Goal: Information Seeking & Learning: Learn about a topic

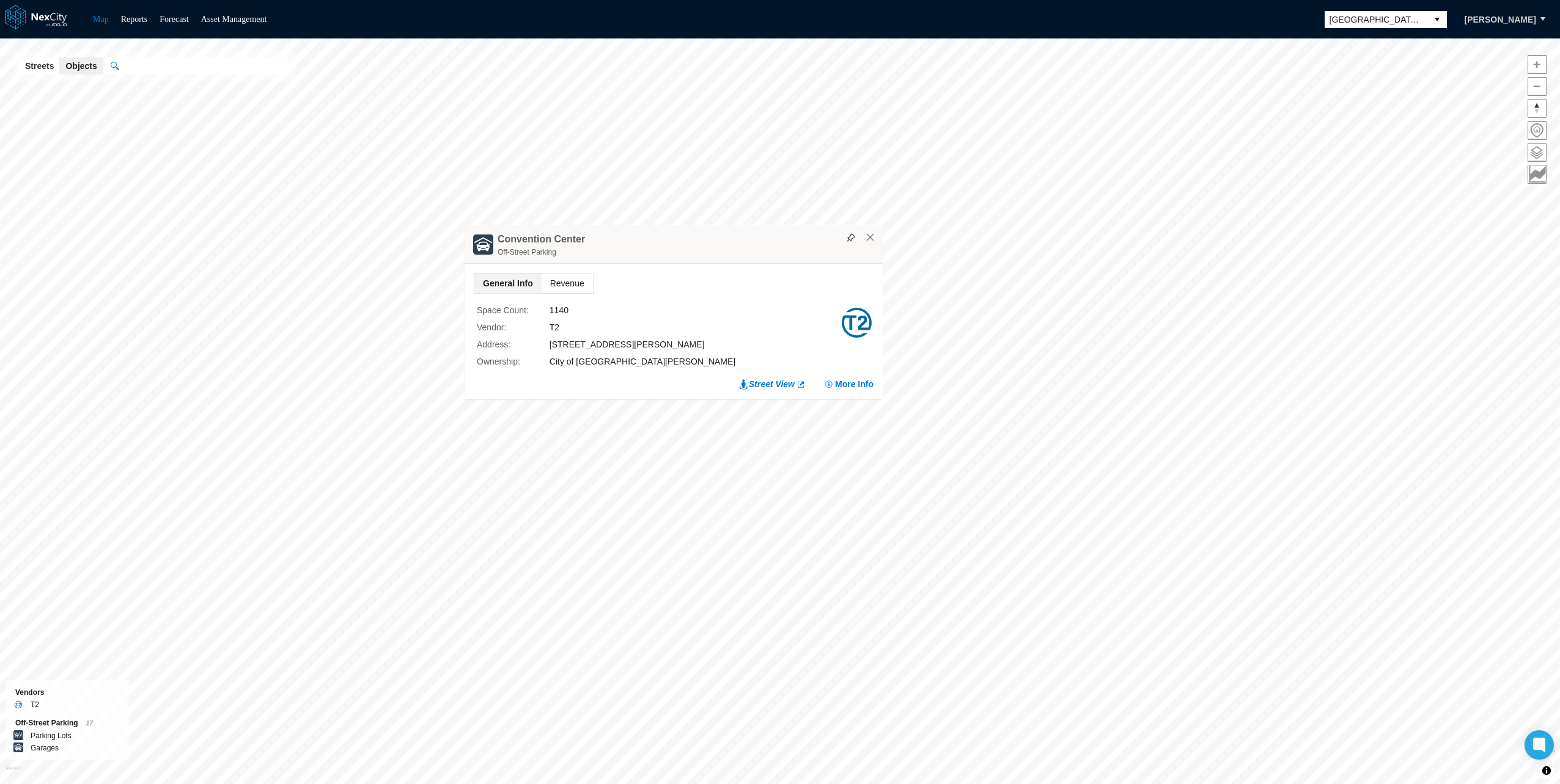
click at [571, 278] on span "Revenue" at bounding box center [567, 283] width 51 height 19
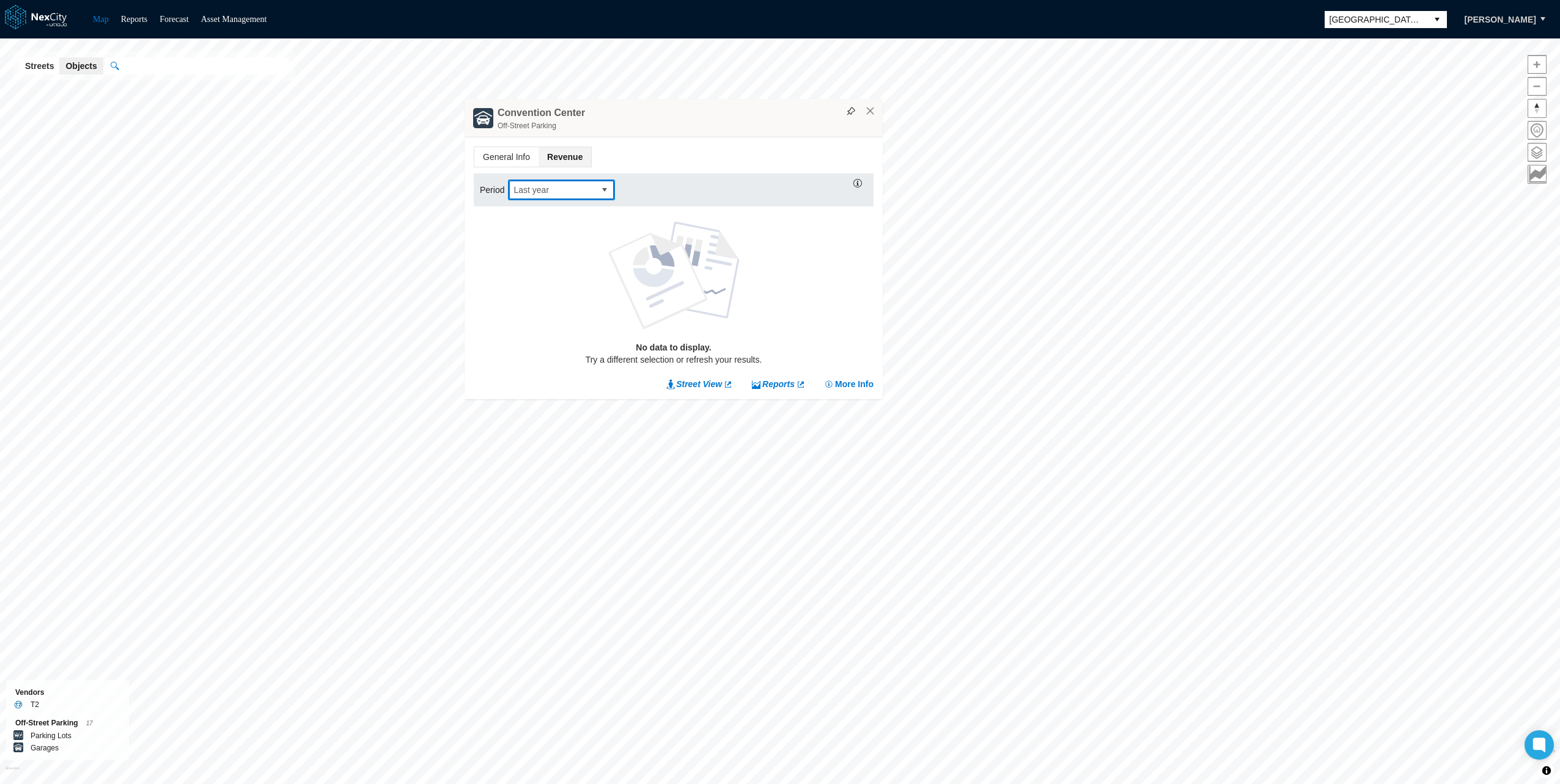
click at [572, 190] on span "Last year" at bounding box center [551, 190] width 76 height 12
click at [536, 291] on span "This year" at bounding box center [530, 289] width 35 height 12
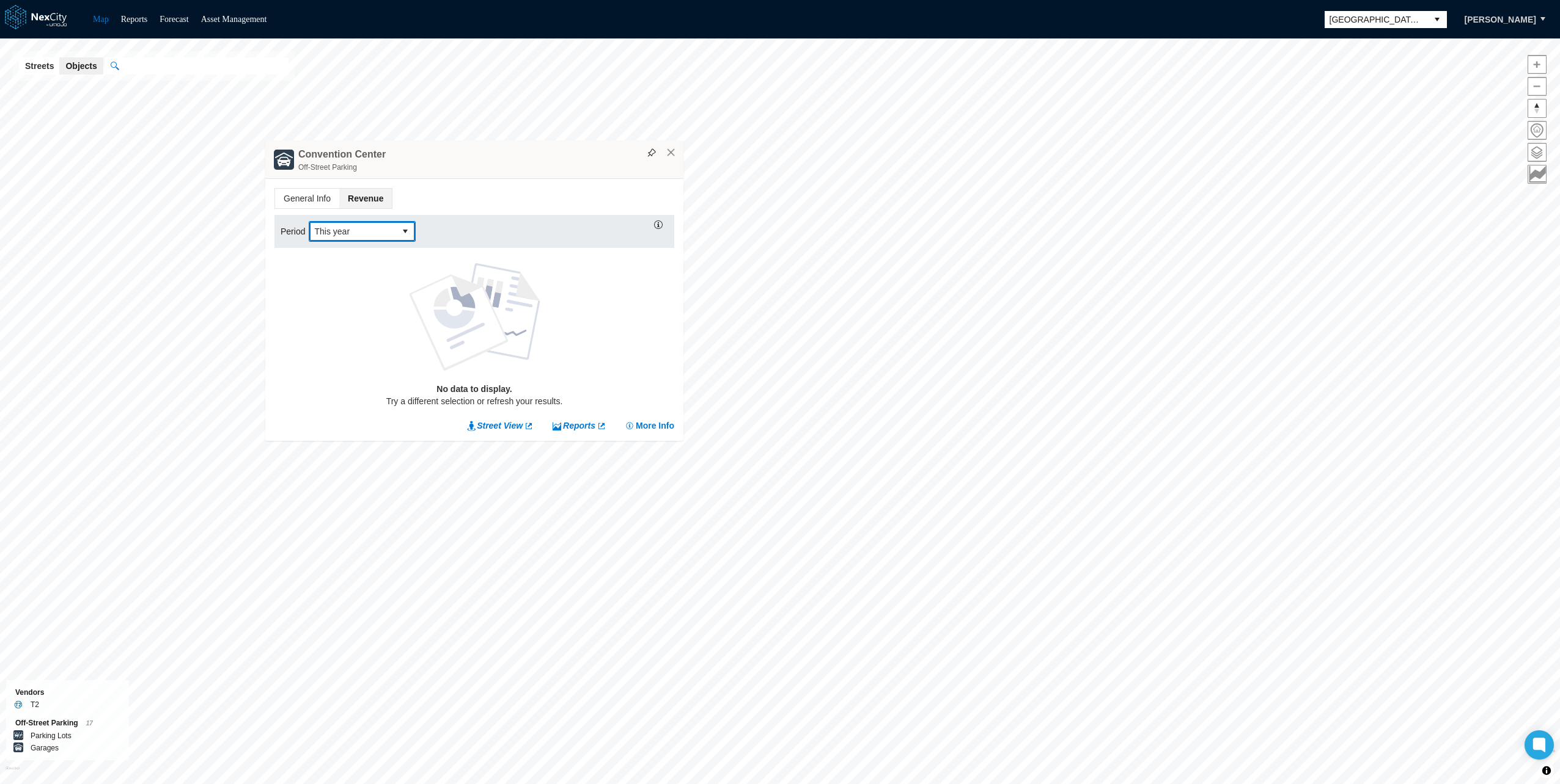
drag, startPoint x: 671, startPoint y: 119, endPoint x: 473, endPoint y: 196, distance: 212.4
click at [473, 173] on div "Off-Street Parking" at bounding box center [488, 168] width 379 height 12
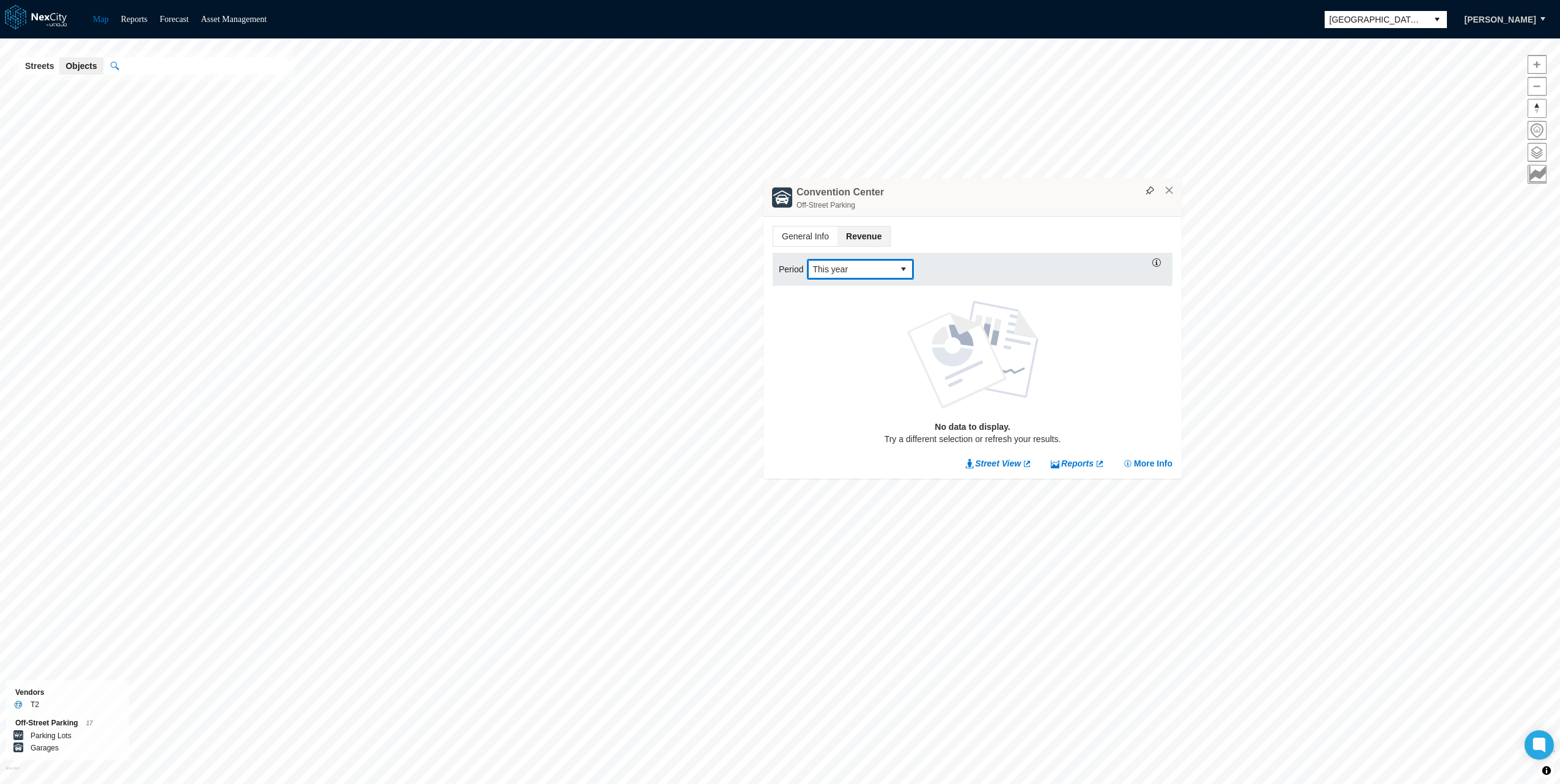
drag, startPoint x: 739, startPoint y: 124, endPoint x: 1041, endPoint y: 213, distance: 314.8
click at [1041, 211] on div "Off-Street Parking" at bounding box center [985, 206] width 379 height 12
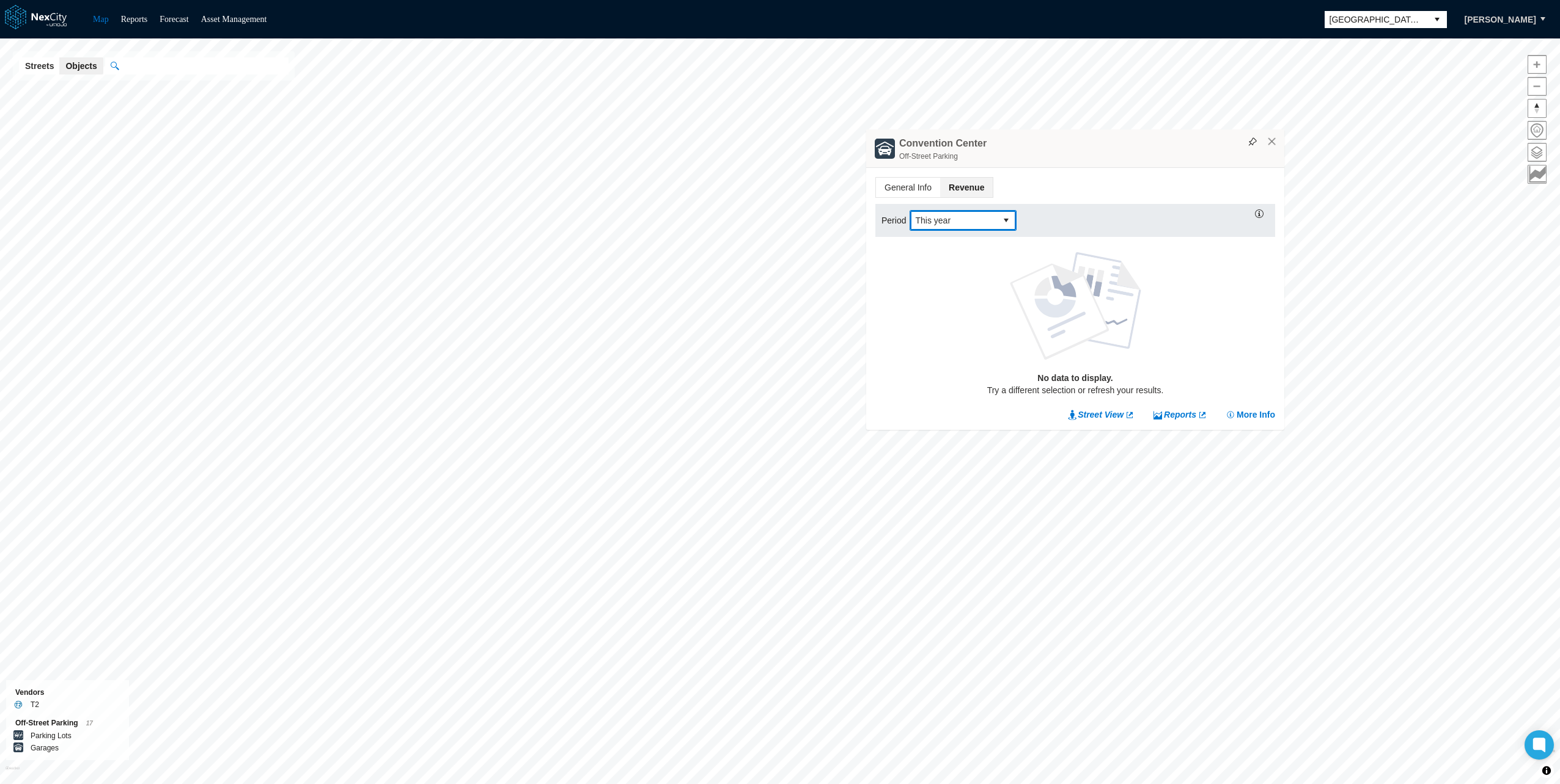
drag, startPoint x: 1010, startPoint y: 219, endPoint x: 1109, endPoint y: 162, distance: 114.2
click at [1109, 162] on div "Convention Center Off-Street Parking" at bounding box center [1074, 149] width 418 height 39
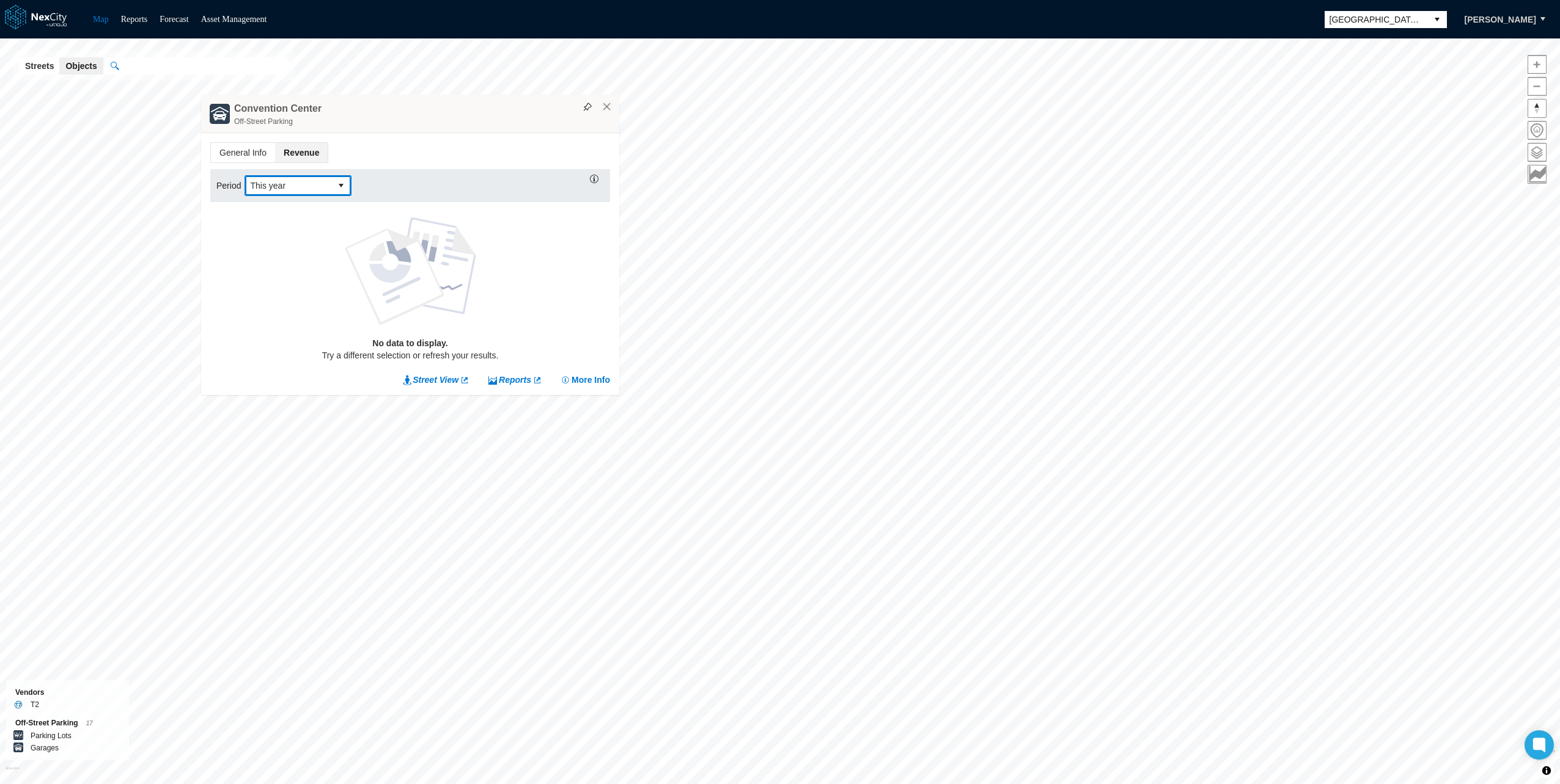
drag, startPoint x: 1034, startPoint y: 143, endPoint x: 369, endPoint y: 109, distance: 665.9
click at [369, 109] on div "Convention Center Off-Street Parking" at bounding box center [410, 114] width 418 height 39
click at [588, 110] on img at bounding box center [587, 109] width 9 height 9
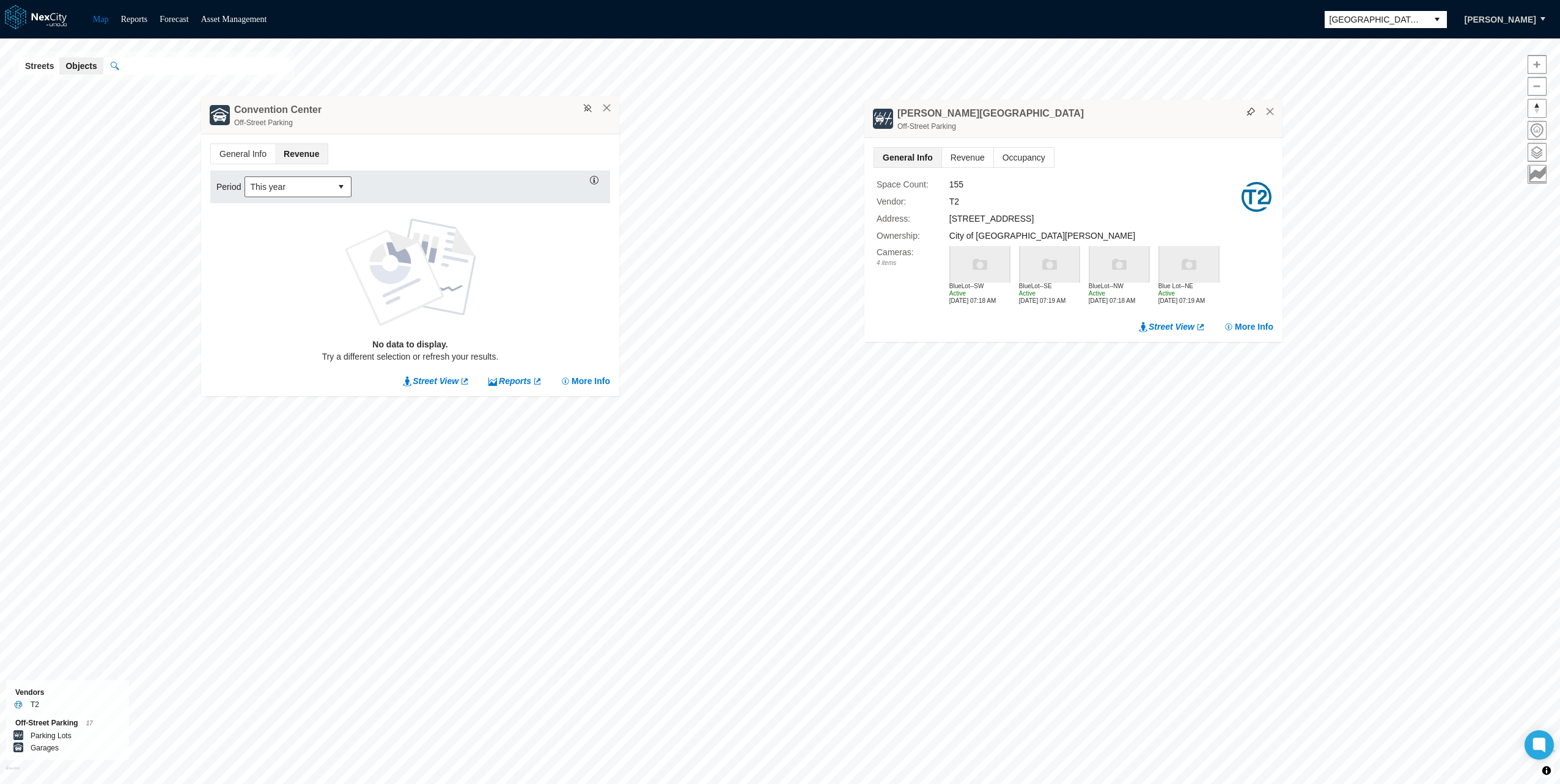
drag, startPoint x: 901, startPoint y: 248, endPoint x: 1080, endPoint y: 127, distance: 216.1
click at [1080, 127] on div "Off-Street Parking" at bounding box center [1087, 126] width 379 height 12
click at [960, 154] on span "Revenue" at bounding box center [968, 157] width 51 height 19
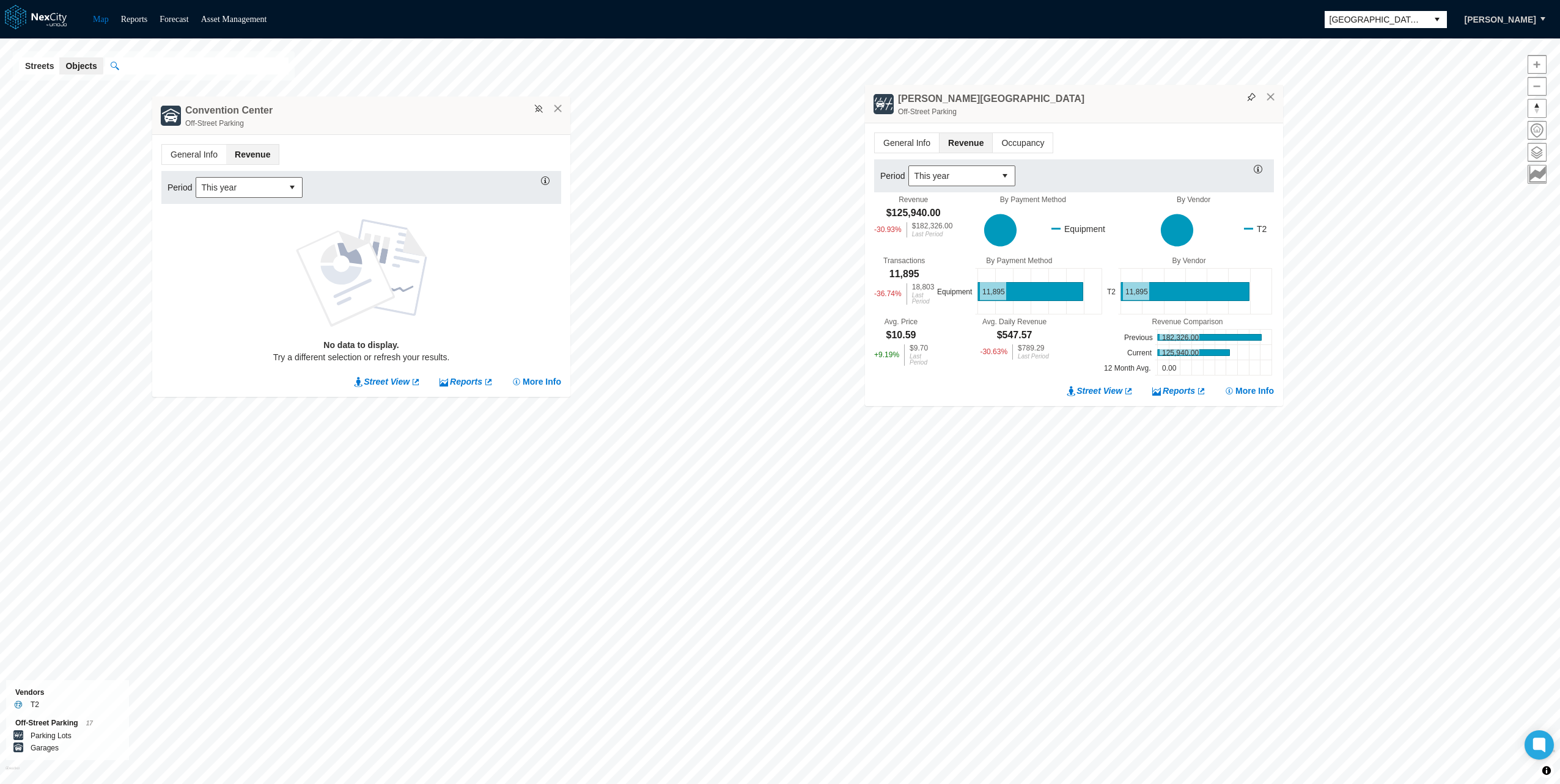
drag, startPoint x: 493, startPoint y: 109, endPoint x: 443, endPoint y: 110, distance: 50.0
click at [443, 110] on div "Convention Center Off-Street Parking" at bounding box center [360, 116] width 418 height 39
click at [135, 58] on input "text" at bounding box center [203, 65] width 170 height 17
paste input "**********"
click at [223, 88] on div "Off-Street Parking:" at bounding box center [219, 89] width 178 height 13
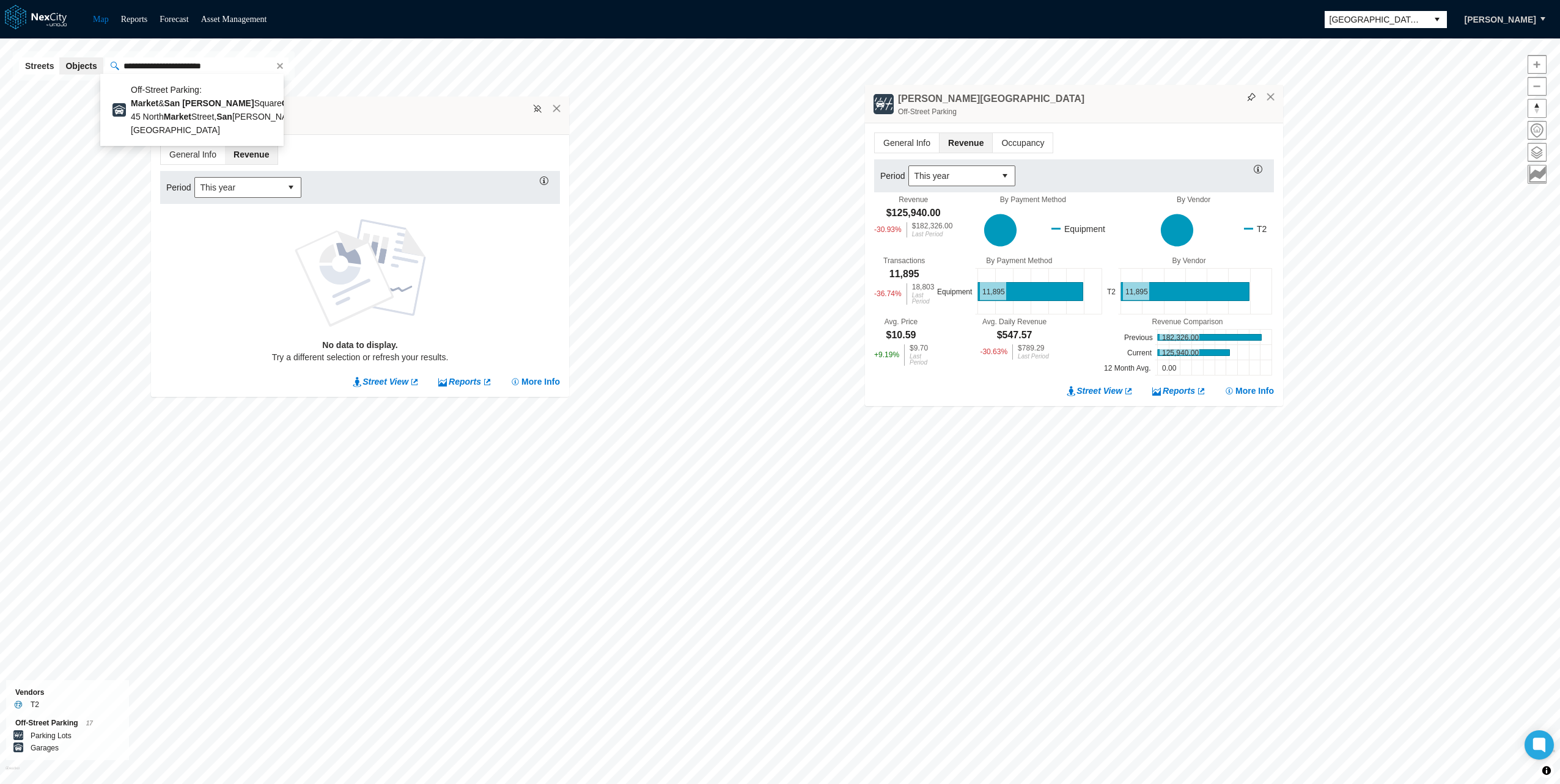
type input "**********"
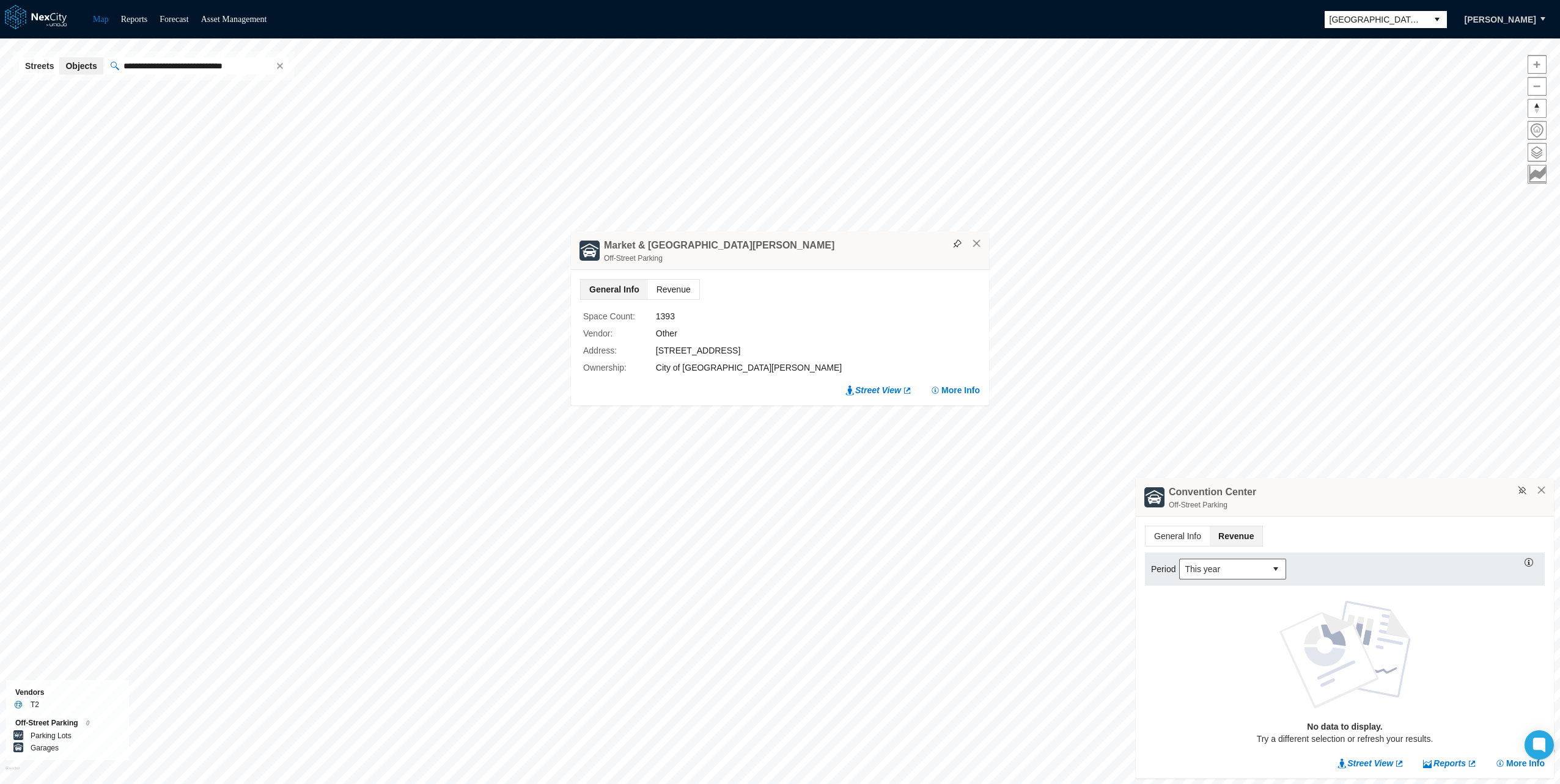
click at [669, 294] on span "Revenue" at bounding box center [673, 290] width 51 height 19
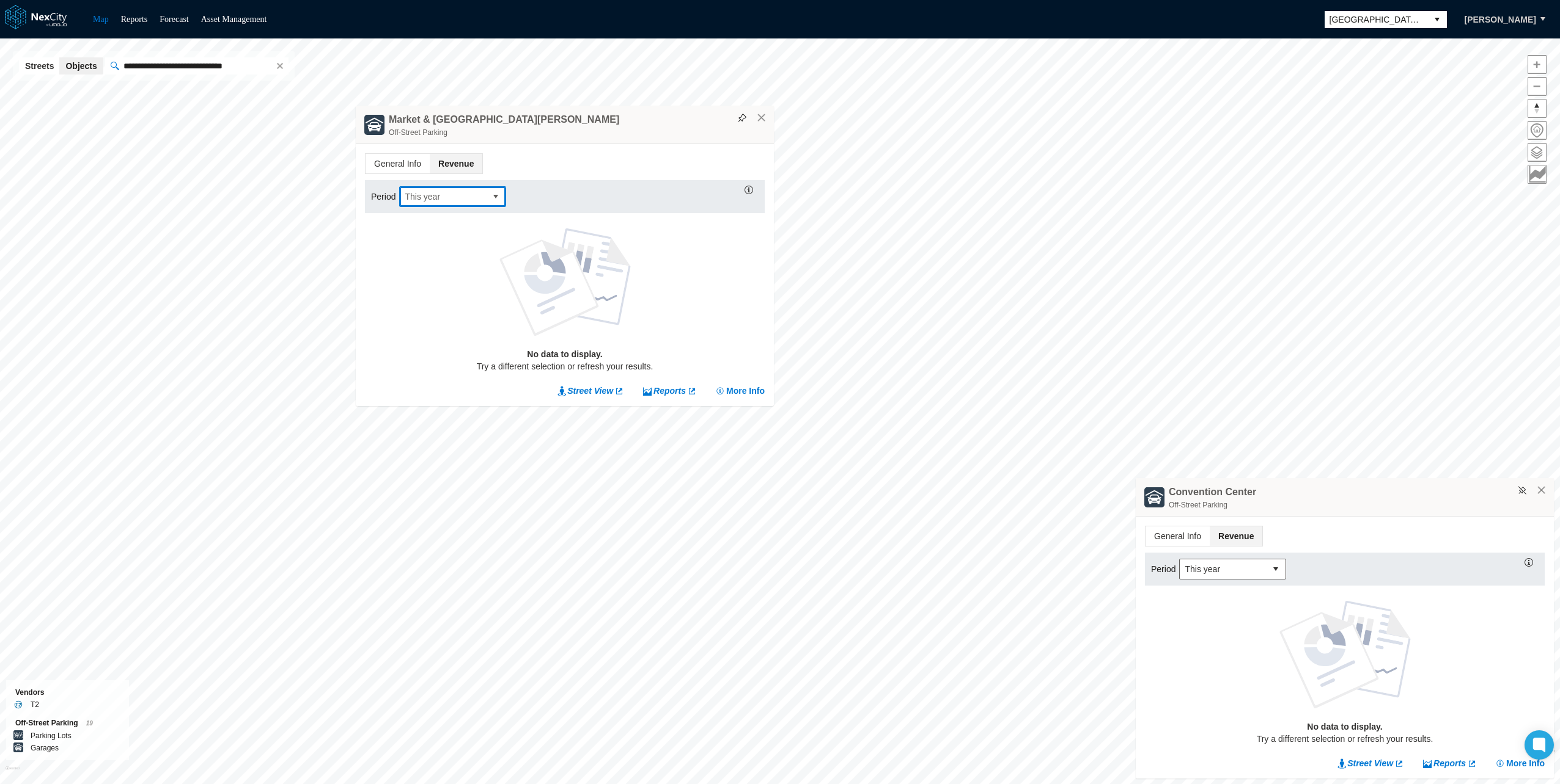
click at [473, 200] on span "This year" at bounding box center [443, 197] width 76 height 12
click at [579, 123] on div "Market & San Pedro Square Garage Off-Street Parking" at bounding box center [564, 125] width 418 height 39
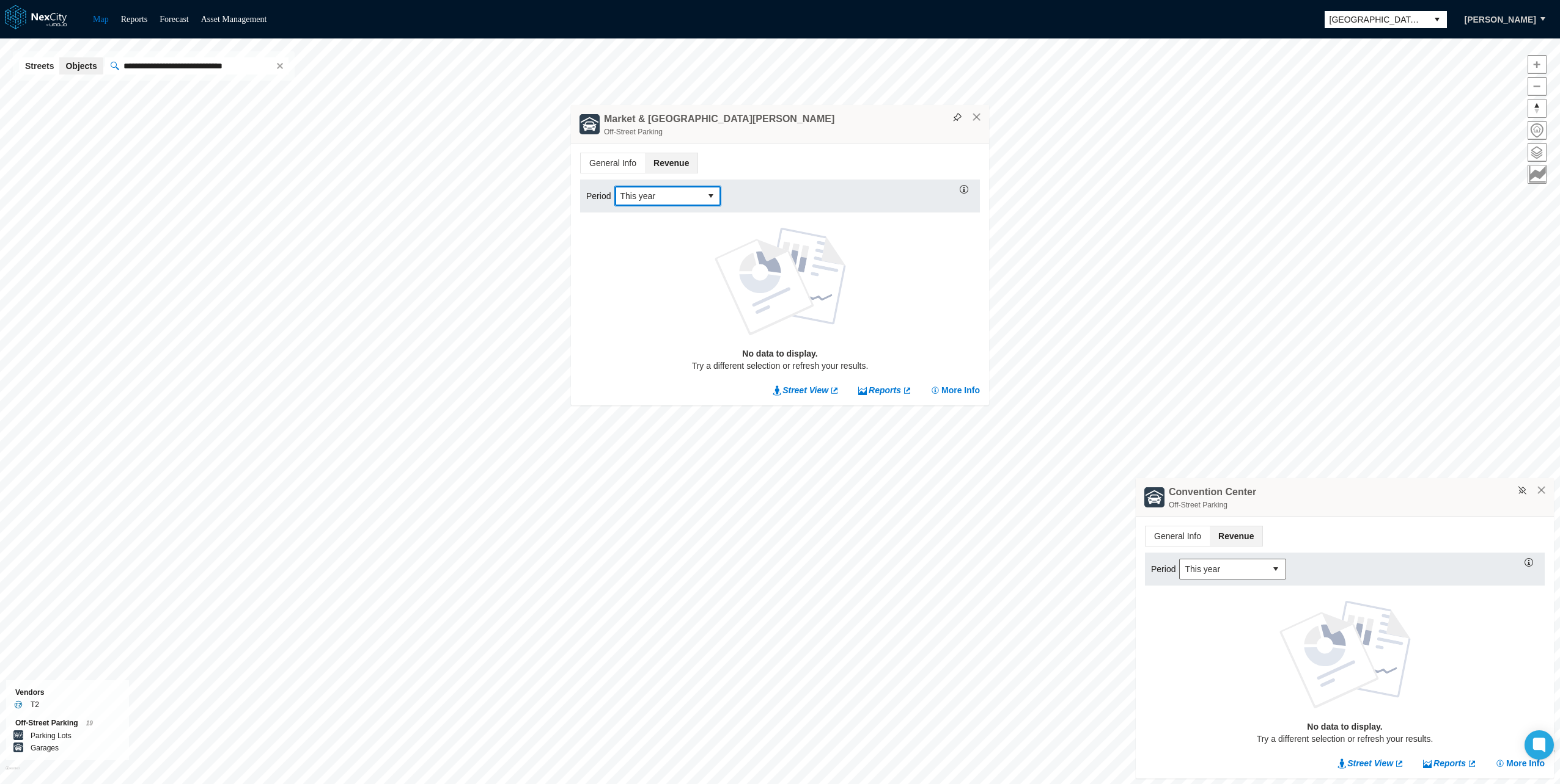
drag, startPoint x: 843, startPoint y: 116, endPoint x: 345, endPoint y: 113, distance: 498.0
click at [571, 114] on div "Market & San Pedro Square Garage Off-Street Parking" at bounding box center [779, 124] width 418 height 39
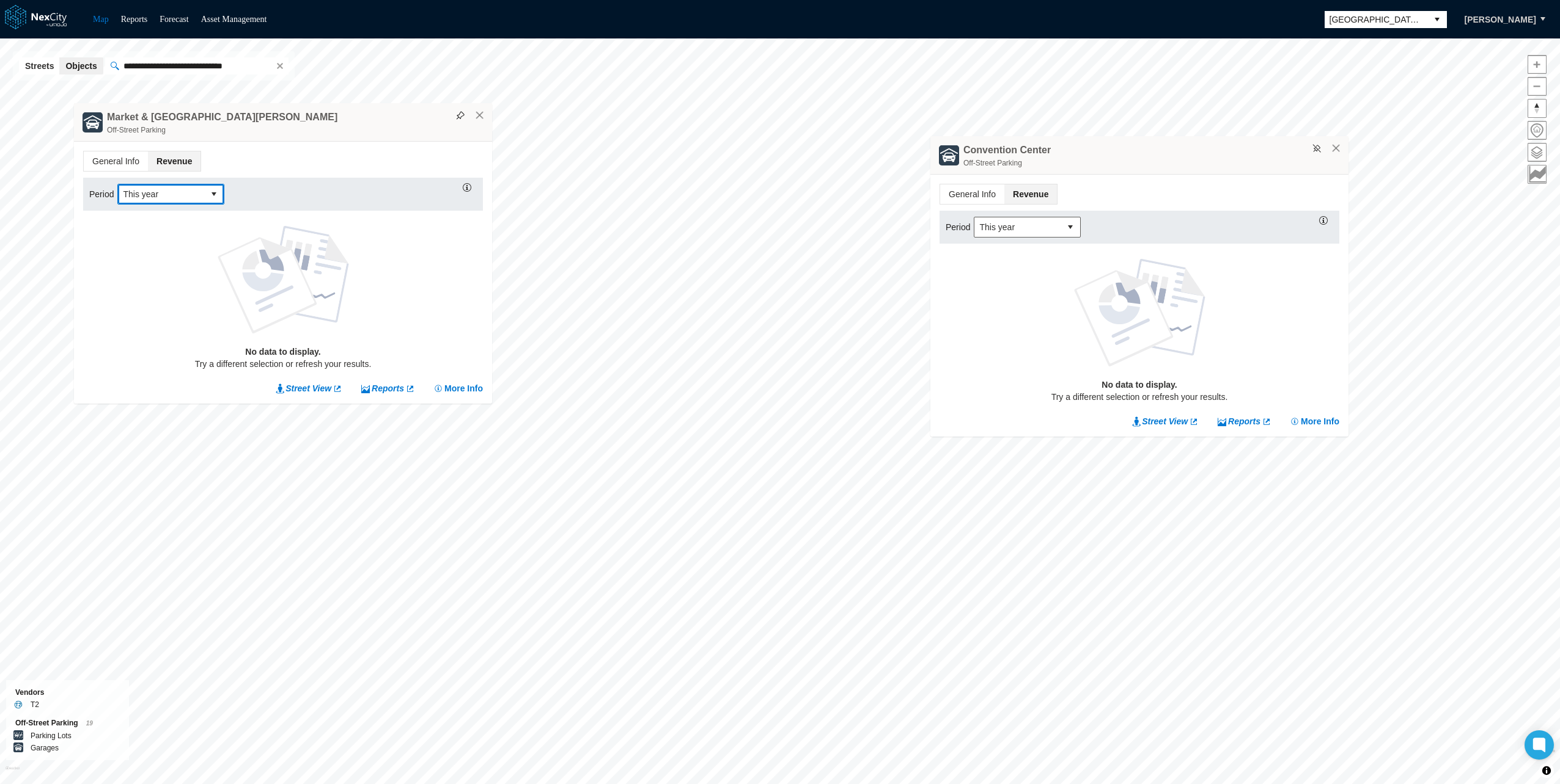
drag, startPoint x: 1321, startPoint y: 487, endPoint x: 1108, endPoint y: 132, distance: 414.0
click at [1108, 136] on div "Convention Center Off-Street Parking" at bounding box center [1139, 155] width 418 height 39
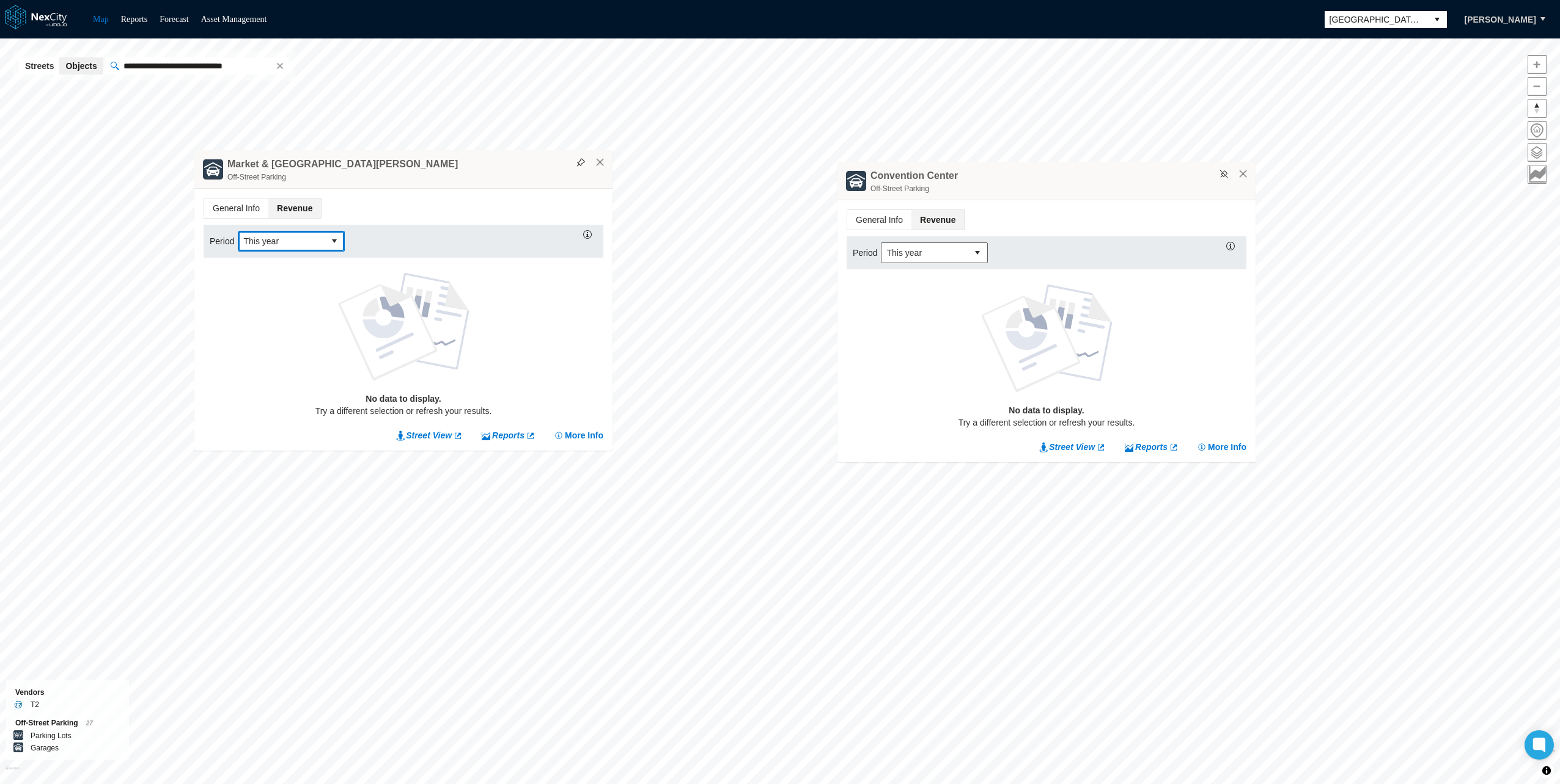
drag, startPoint x: 1024, startPoint y: 180, endPoint x: 1178, endPoint y: 192, distance: 154.5
click at [1178, 192] on div "Convention Center Off-Street Parking" at bounding box center [1046, 181] width 418 height 39
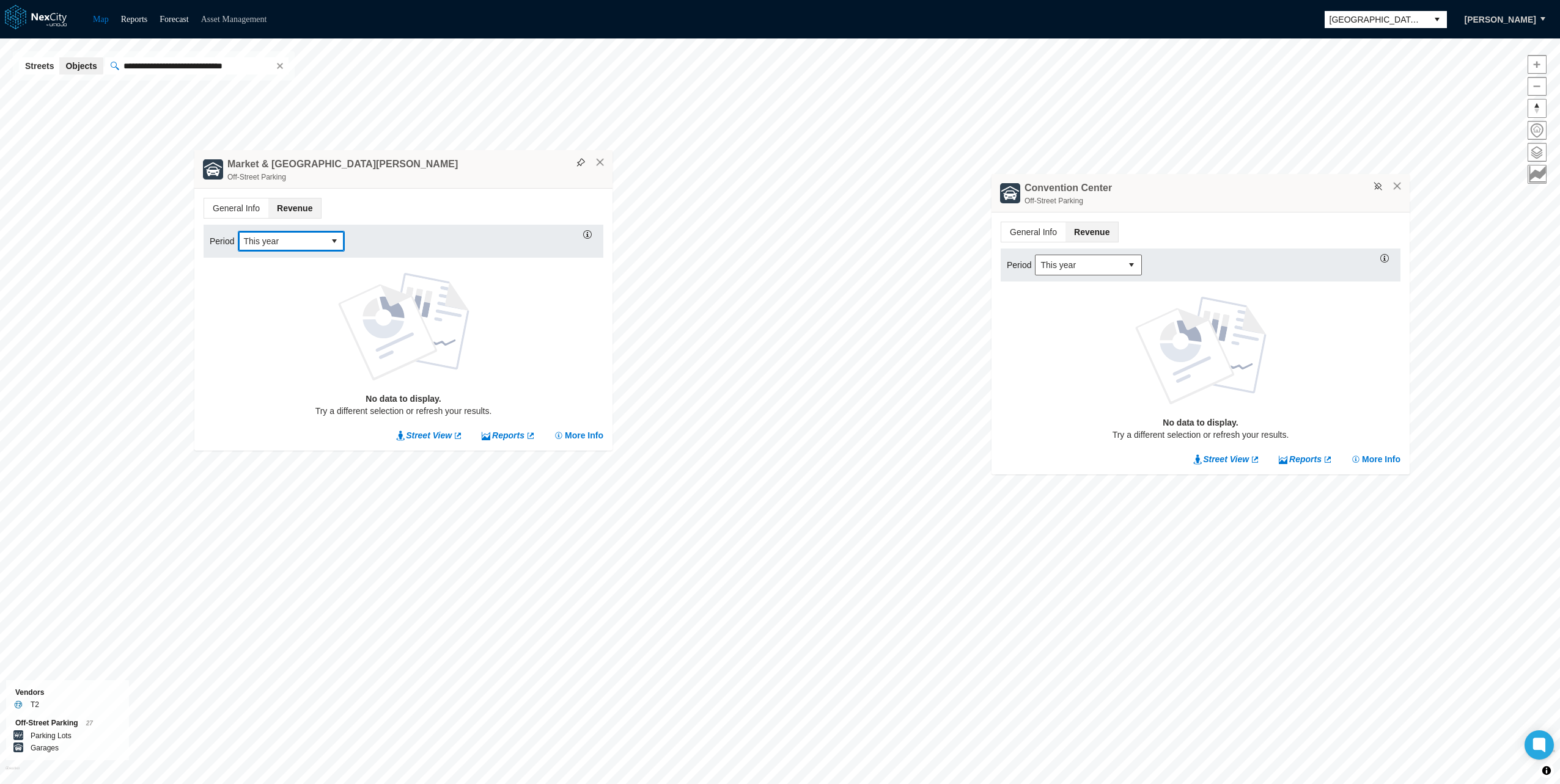
click at [235, 19] on link "Asset Management" at bounding box center [234, 19] width 66 height 9
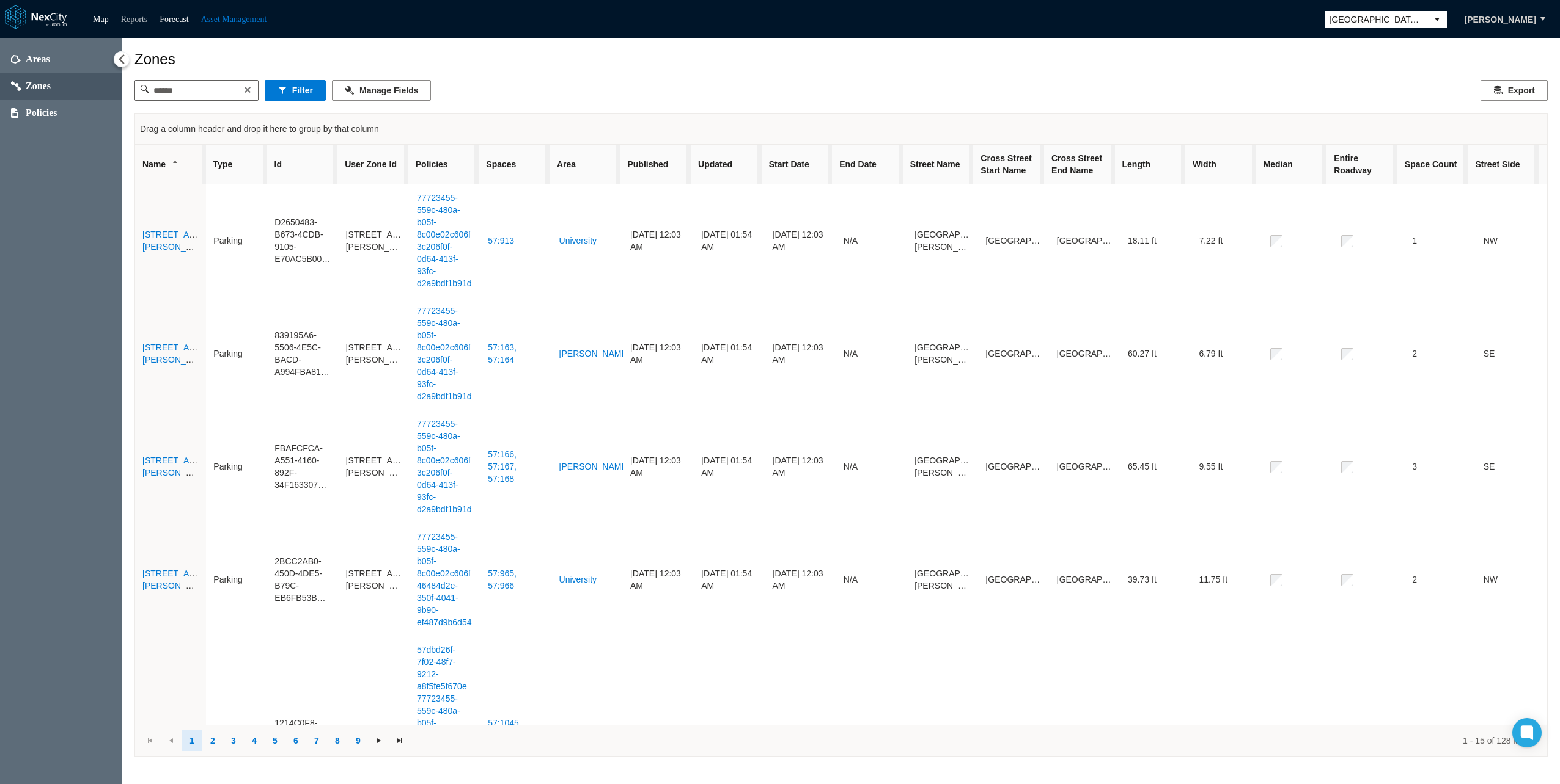
click at [140, 20] on link "Reports" at bounding box center [134, 19] width 27 height 9
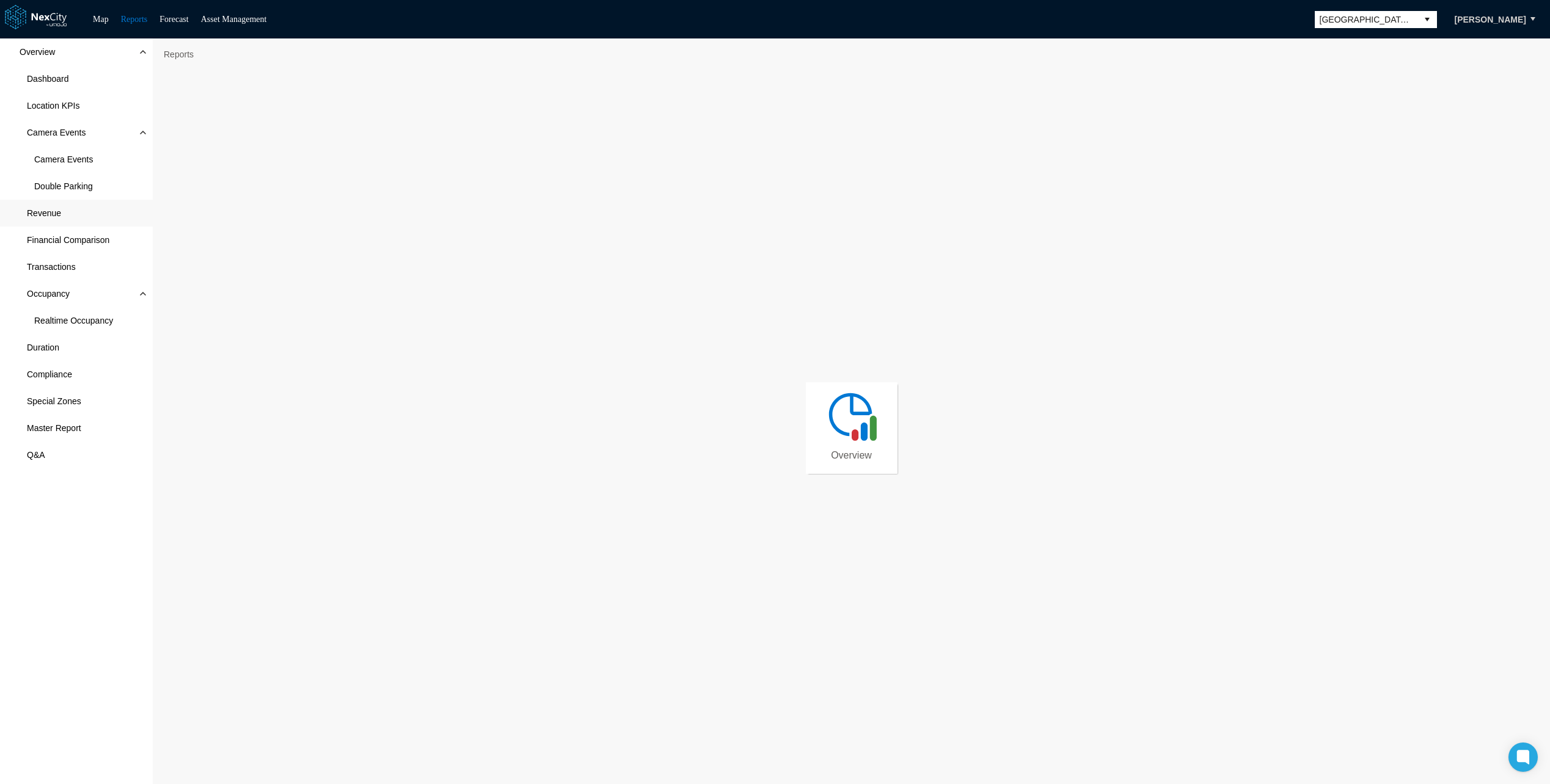
click at [57, 216] on span "Revenue" at bounding box center [43, 214] width 34 height 12
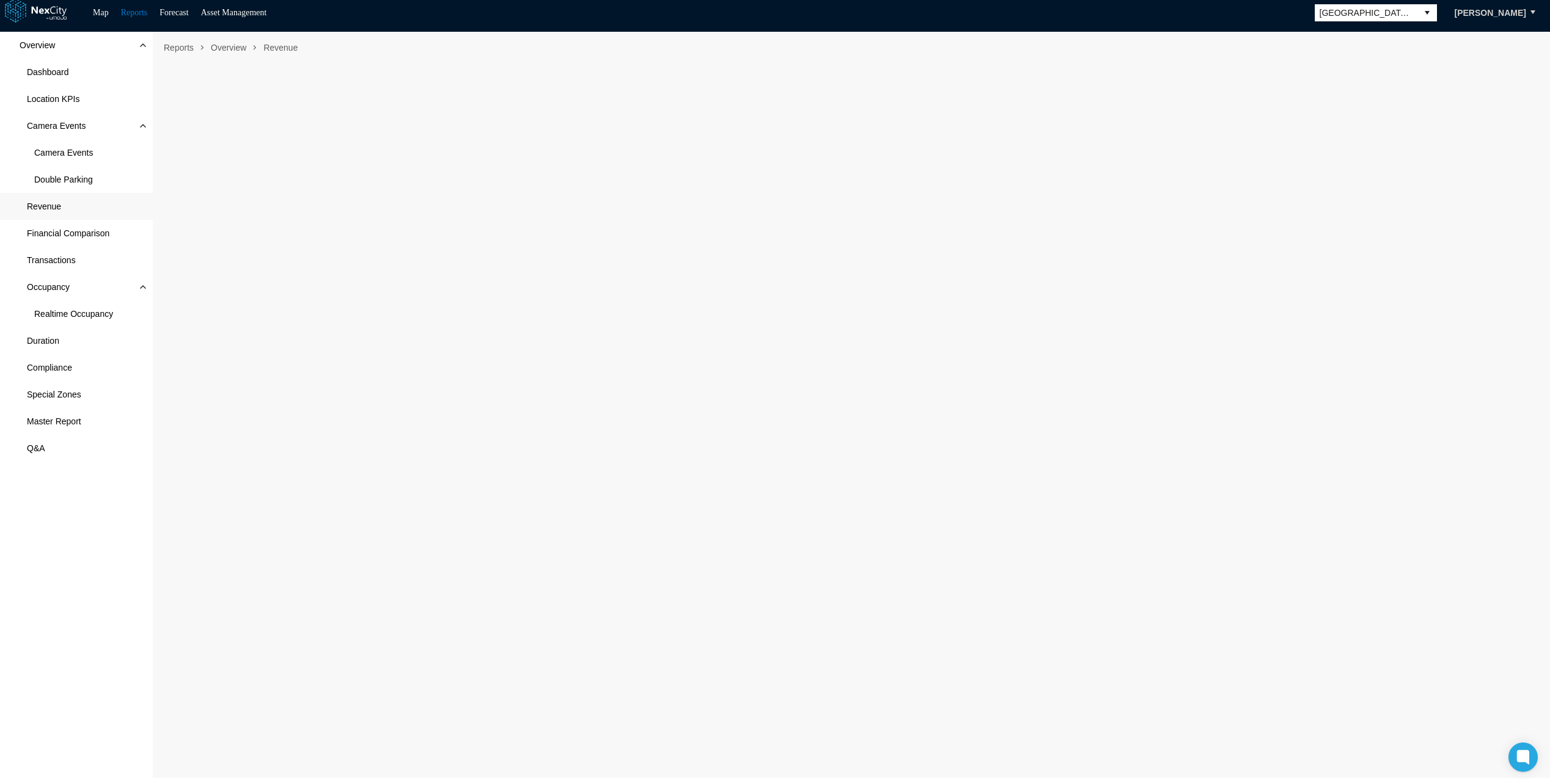
scroll to position [7, 0]
